Goal: Obtain resource: Download file/media

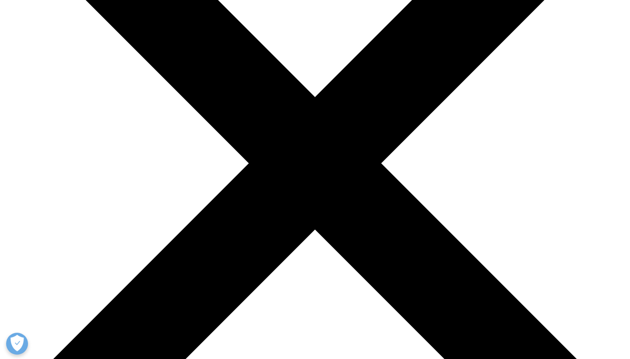
scroll to position [172, 0]
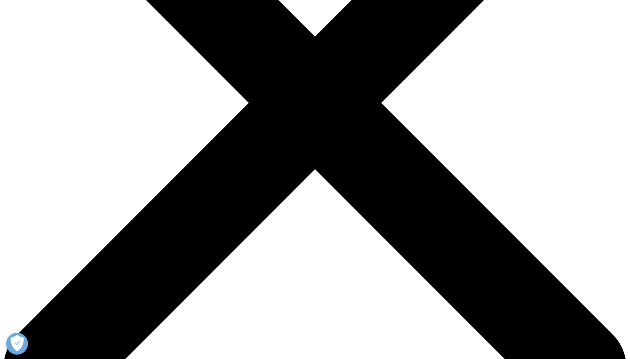
scroll to position [370, 0]
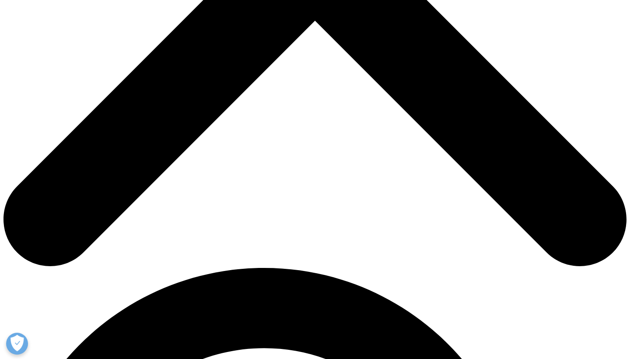
type input "[PERSON_NAME]"
type input "gustavo.perrone@iqvia.com"
type input "Employee"
type input "IQVIA"
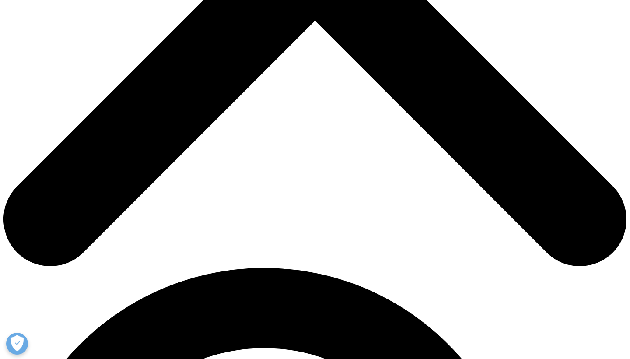
select select "[GEOGRAPHIC_DATA]"
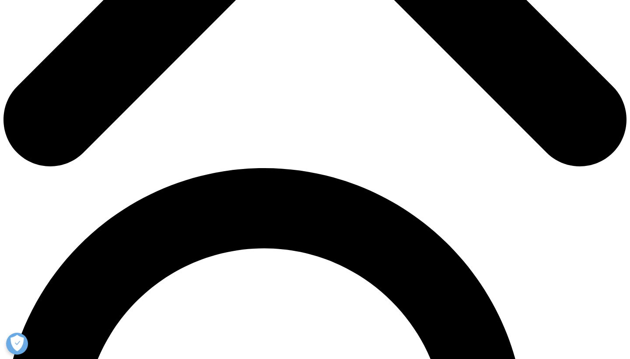
scroll to position [483, 0]
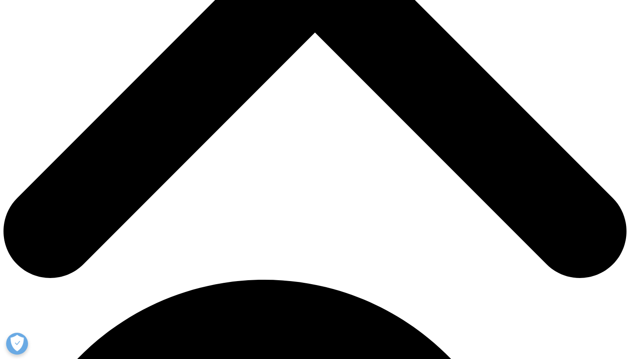
scroll to position [358, 0]
